Goal: Information Seeking & Learning: Find specific fact

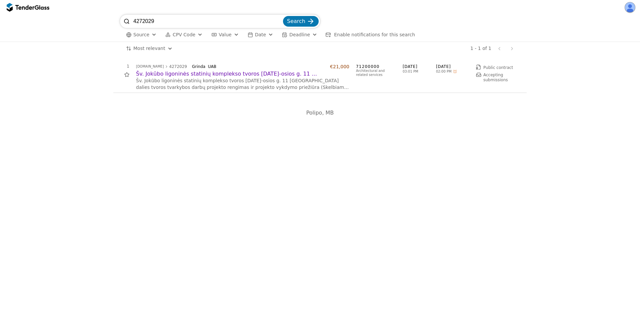
click at [167, 23] on input "4272029" at bounding box center [207, 21] width 148 height 13
click at [283, 16] on button "Search" at bounding box center [301, 21] width 36 height 11
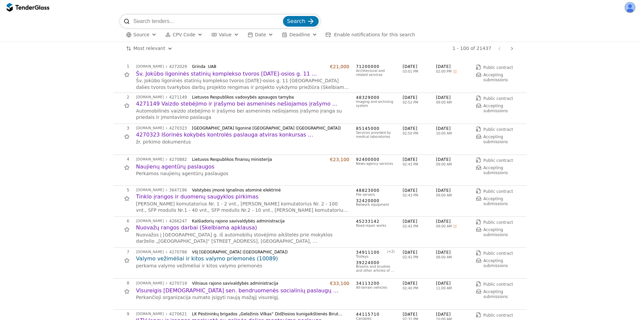
click at [150, 24] on input "search" at bounding box center [207, 21] width 148 height 13
type input "otorin"
click at [283, 16] on button "Search" at bounding box center [301, 21] width 36 height 11
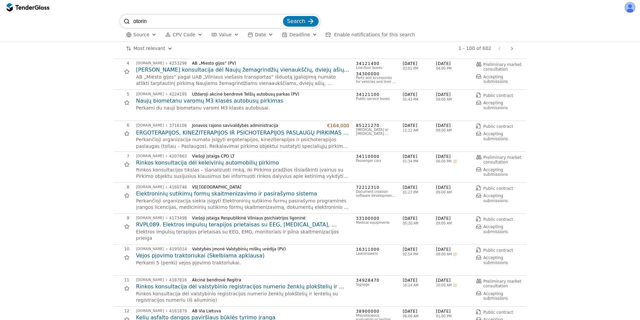
scroll to position [60, 0]
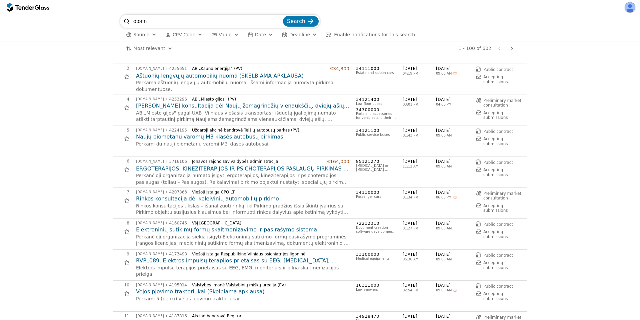
drag, startPoint x: 178, startPoint y: 19, endPoint x: 99, endPoint y: 10, distance: 79.6
click at [99, 10] on div "otorin Search Source CPV Code Type Buyer Value Date Deadline Enable notificatio…" at bounding box center [320, 160] width 640 height 320
type input "ergoterap"
click at [283, 16] on button "Search" at bounding box center [301, 21] width 36 height 11
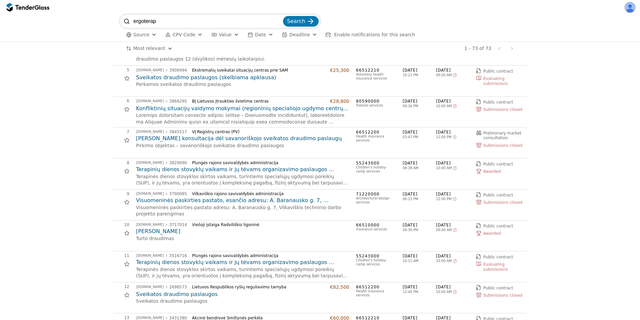
scroll to position [180, 0]
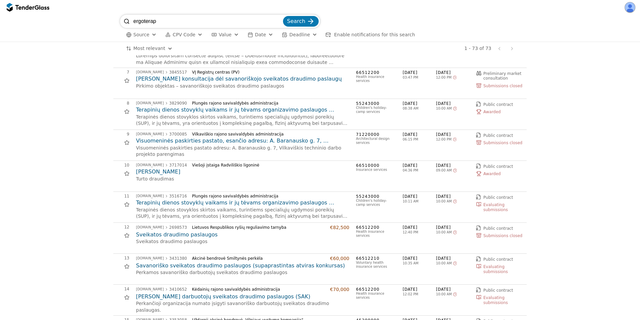
click at [177, 169] on h2 "[PERSON_NAME]" at bounding box center [242, 171] width 213 height 7
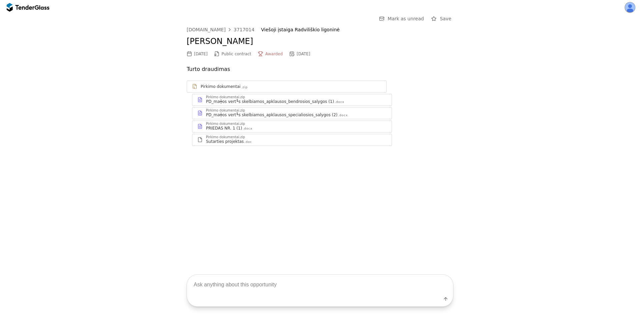
click at [269, 142] on div "Sutarties projektas .doc" at bounding box center [296, 141] width 181 height 5
